Goal: Task Accomplishment & Management: Use online tool/utility

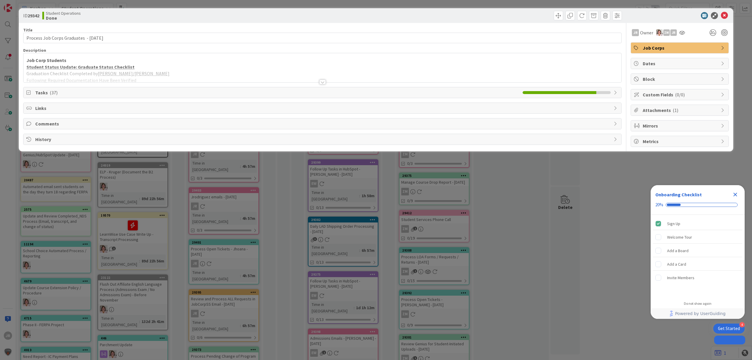
click at [399, 6] on div "ID 29342 Student Operations Done Title 41 / 128 Process Job Corps Graduates - […" at bounding box center [376, 180] width 752 height 360
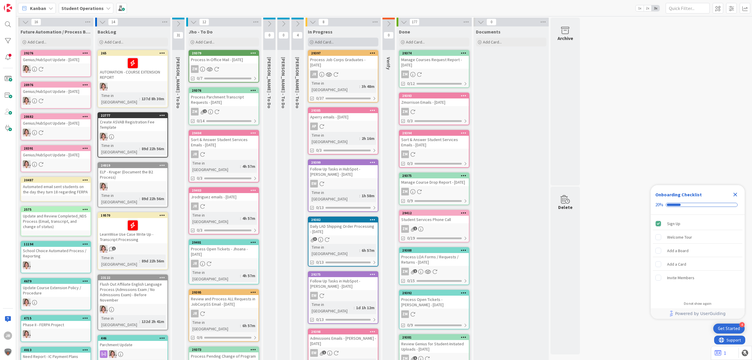
click at [338, 44] on div "Add Card..." at bounding box center [343, 42] width 70 height 9
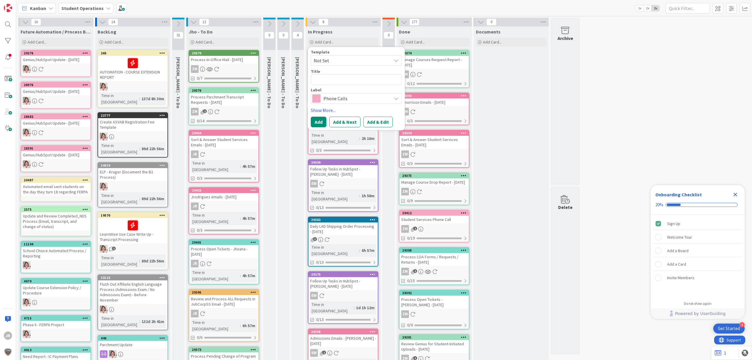
click at [337, 58] on span "Not Set" at bounding box center [350, 61] width 73 height 8
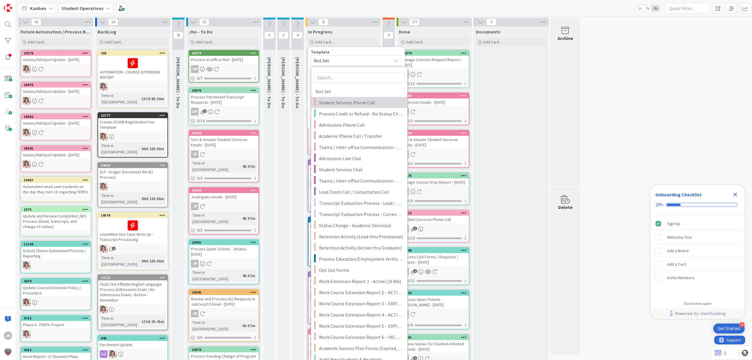
click at [349, 98] on link "Student Services Phone Call" at bounding box center [359, 102] width 96 height 11
type textarea "x"
type textarea "Student Services Phone Call"
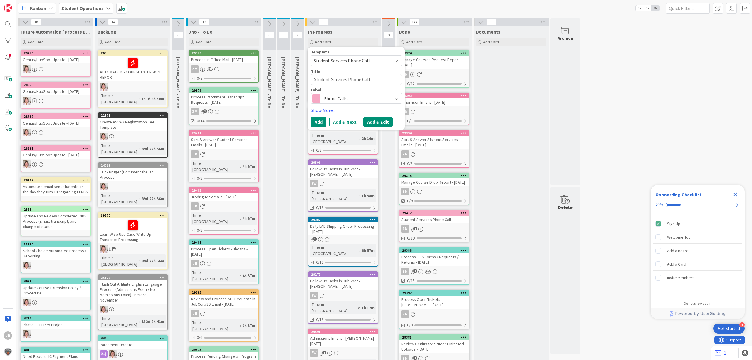
click at [382, 124] on button "Add & Edit" at bounding box center [377, 122] width 29 height 11
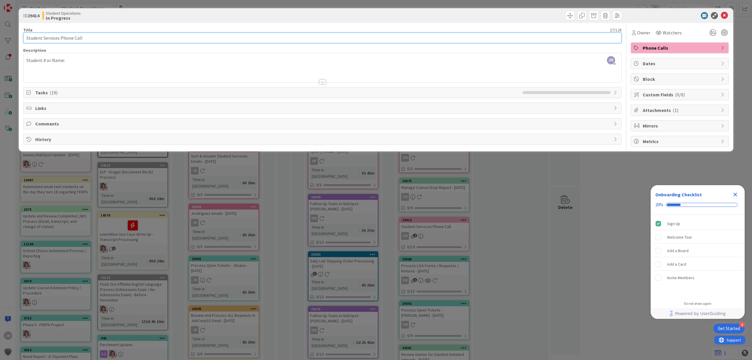
click at [88, 36] on input "Student Services Phone Call" at bounding box center [322, 38] width 598 height 11
